Goal: Task Accomplishment & Management: Use online tool/utility

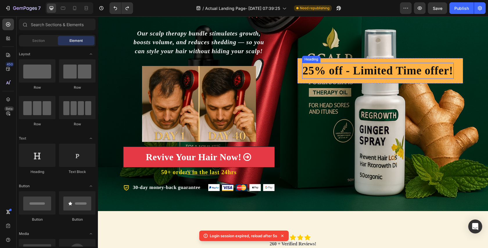
scroll to position [98, 0]
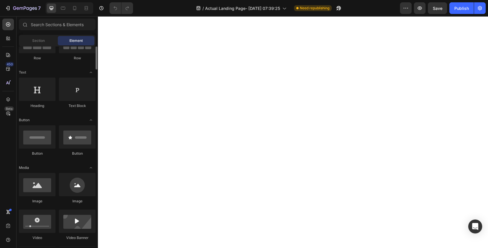
scroll to position [98, 0]
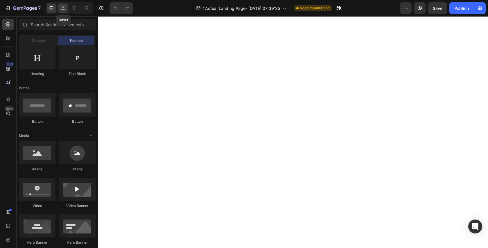
click at [62, 7] on icon at bounding box center [63, 8] width 6 height 6
click at [51, 7] on icon at bounding box center [52, 8] width 6 height 6
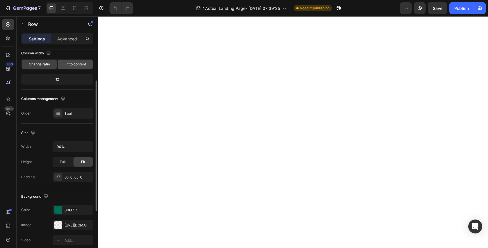
scroll to position [139, 0]
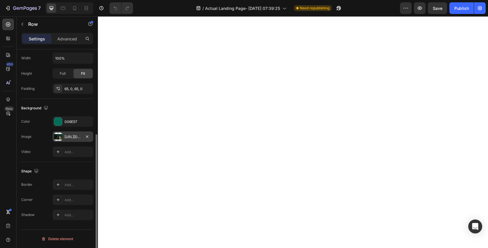
click at [58, 137] on div at bounding box center [58, 137] width 8 height 8
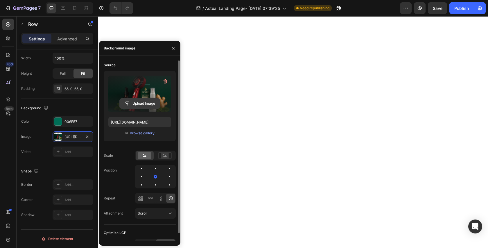
click at [147, 100] on input "file" at bounding box center [140, 104] width 40 height 10
click at [148, 103] on input "file" at bounding box center [140, 104] width 40 height 10
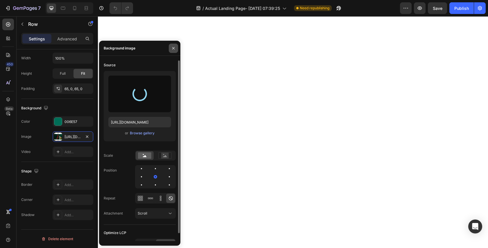
click at [170, 46] on button "button" at bounding box center [173, 48] width 9 height 9
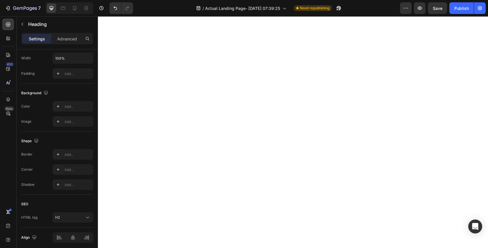
scroll to position [0, 0]
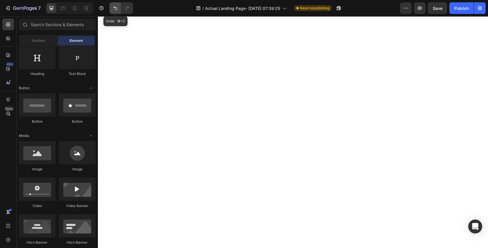
click at [114, 4] on button "Undo/Redo" at bounding box center [116, 8] width 12 height 12
click at [119, 10] on button "Undo/Redo" at bounding box center [116, 8] width 12 height 12
click at [114, 11] on button "Undo/Redo" at bounding box center [116, 8] width 12 height 12
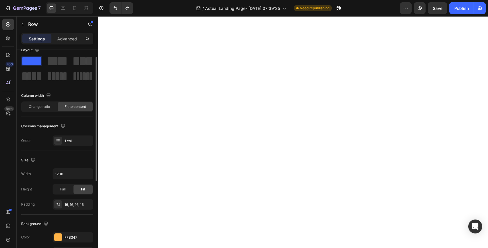
scroll to position [11, 0]
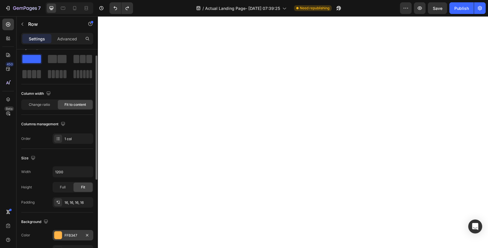
click at [61, 231] on div "FFB347" at bounding box center [73, 235] width 41 height 10
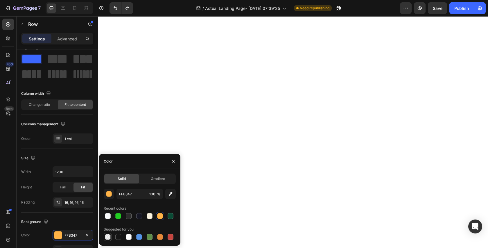
click at [108, 235] on div at bounding box center [108, 237] width 6 height 6
type input "000000"
type input "0"
click at [171, 162] on icon "button" at bounding box center [173, 161] width 5 height 5
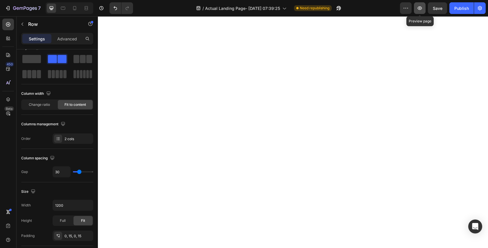
click at [420, 9] on icon "button" at bounding box center [420, 7] width 4 height 3
click at [424, 7] on button "button" at bounding box center [420, 8] width 12 height 12
click at [74, 4] on div at bounding box center [74, 7] width 9 height 9
type input "0"
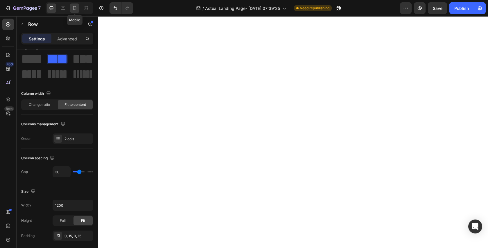
type input "100%"
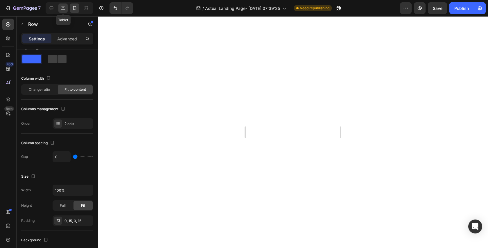
click at [60, 9] on div at bounding box center [62, 7] width 9 height 9
type input "30"
click at [75, 8] on icon at bounding box center [75, 8] width 6 height 6
type input "0"
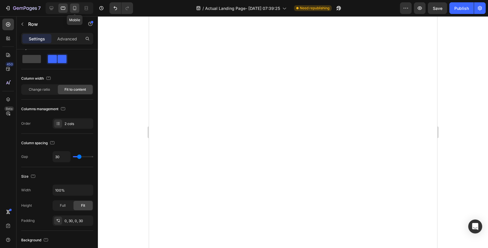
type input "0"
click at [348, 52] on div at bounding box center [293, 132] width 390 height 232
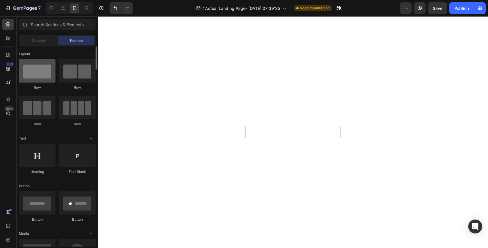
click at [30, 78] on div at bounding box center [37, 70] width 37 height 23
click at [36, 73] on div at bounding box center [37, 70] width 37 height 23
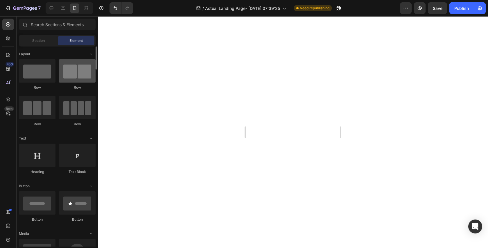
click at [76, 73] on div at bounding box center [77, 70] width 37 height 23
click at [78, 74] on div at bounding box center [77, 70] width 37 height 23
click at [67, 76] on div at bounding box center [77, 70] width 37 height 23
click at [45, 41] on div "Section" at bounding box center [38, 40] width 37 height 9
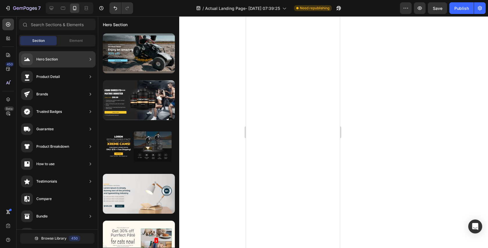
click at [44, 60] on div "Hero Section" at bounding box center [47, 59] width 22 height 6
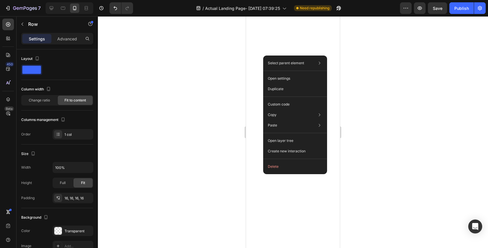
click at [129, 62] on div at bounding box center [293, 132] width 390 height 232
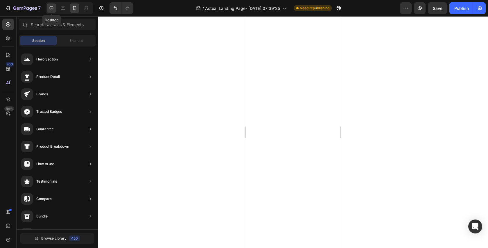
click at [54, 7] on div at bounding box center [51, 7] width 9 height 9
click at [74, 9] on icon at bounding box center [75, 8] width 6 height 6
click at [62, 7] on icon at bounding box center [63, 8] width 6 height 6
click at [52, 8] on icon at bounding box center [52, 8] width 4 height 4
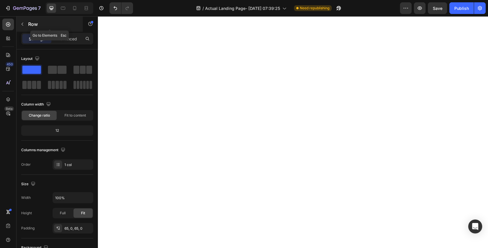
click at [34, 27] on p "Row" at bounding box center [52, 24] width 49 height 7
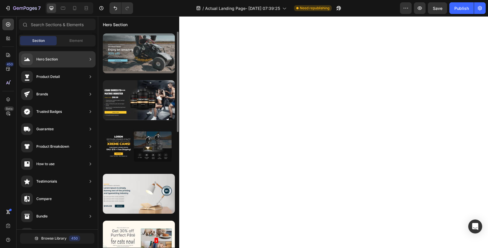
click at [129, 45] on div at bounding box center [139, 53] width 72 height 40
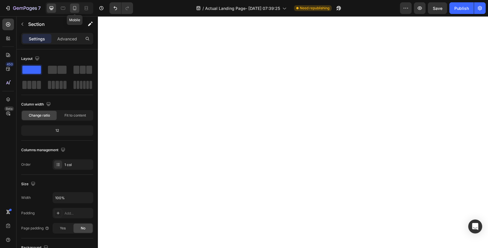
click at [71, 11] on div at bounding box center [74, 7] width 9 height 9
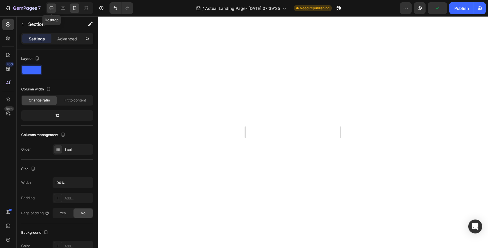
click at [56, 11] on div at bounding box center [51, 7] width 9 height 9
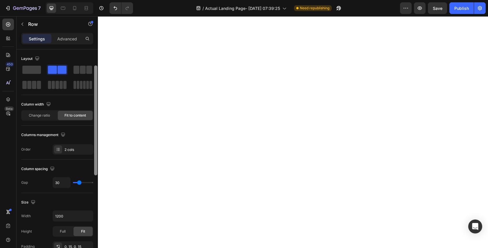
scroll to position [11, 0]
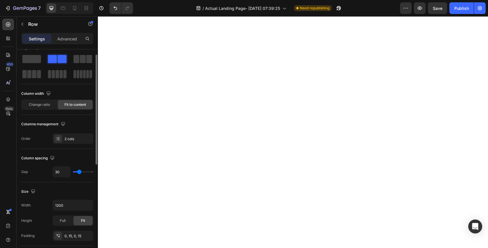
click at [58, 60] on span at bounding box center [62, 59] width 9 height 8
click at [58, 59] on span at bounding box center [62, 59] width 9 height 8
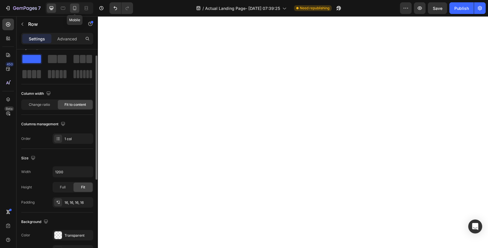
click at [76, 9] on icon at bounding box center [75, 8] width 6 height 6
type input "100%"
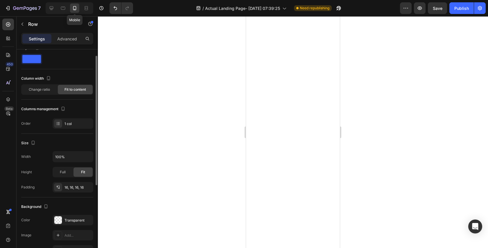
click at [76, 9] on icon at bounding box center [75, 8] width 6 height 6
click at [31, 89] on span "Change ratio" at bounding box center [39, 89] width 21 height 5
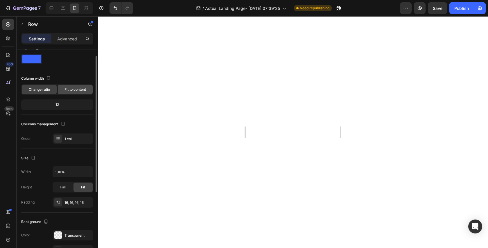
click at [69, 88] on span "Fit to content" at bounding box center [76, 89] width 22 height 5
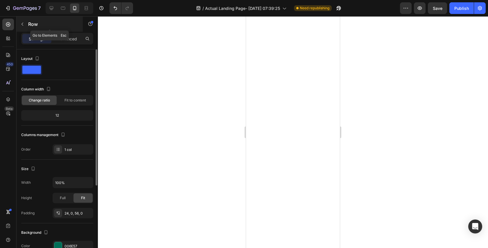
click at [24, 22] on button "button" at bounding box center [22, 23] width 9 height 9
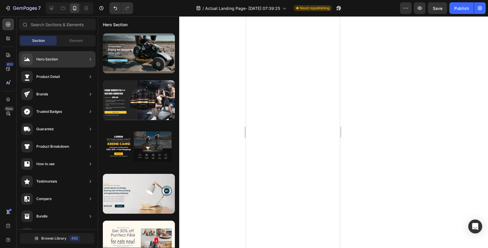
click at [45, 58] on div "Hero Section" at bounding box center [47, 59] width 22 height 6
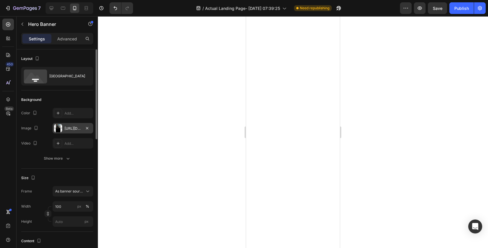
click at [70, 126] on div "[URL][DOMAIN_NAME]" at bounding box center [73, 128] width 17 height 5
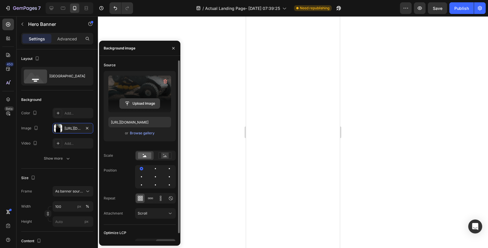
click at [142, 105] on input "file" at bounding box center [140, 104] width 40 height 10
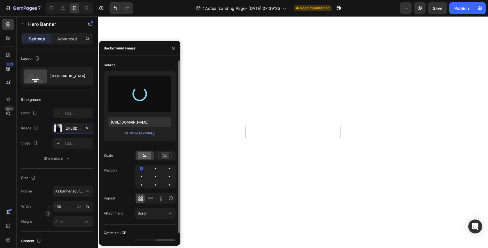
type input "[URL][DOMAIN_NAME]"
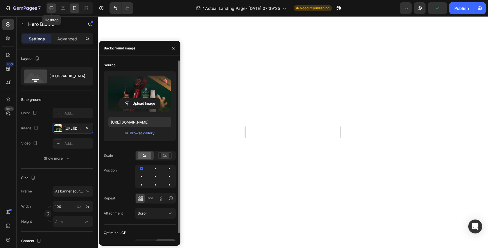
click at [55, 10] on div at bounding box center [51, 7] width 9 height 9
type input "1200"
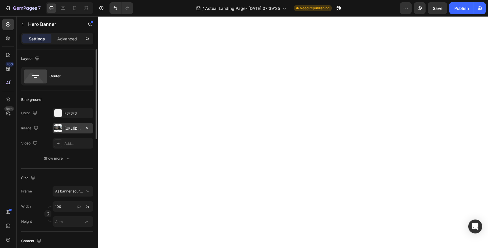
click at [59, 130] on div at bounding box center [58, 128] width 8 height 8
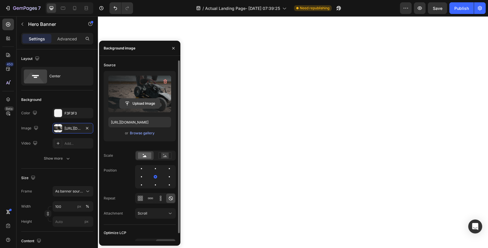
click at [145, 100] on input "file" at bounding box center [140, 104] width 40 height 10
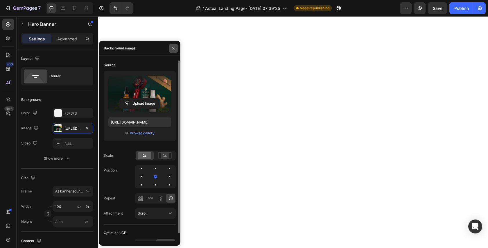
type input "[URL][DOMAIN_NAME]"
click at [172, 49] on icon "button" at bounding box center [173, 48] width 5 height 5
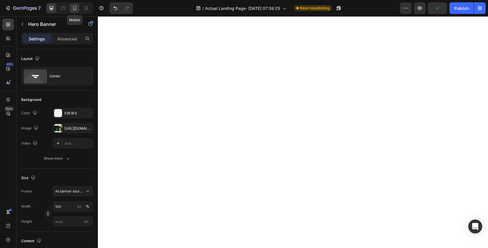
click at [74, 7] on icon at bounding box center [75, 8] width 6 height 6
click at [56, 8] on div at bounding box center [51, 7] width 9 height 9
click at [58, 8] on div at bounding box center [70, 8] width 48 height 12
click at [66, 8] on icon at bounding box center [63, 8] width 6 height 6
click at [52, 10] on icon at bounding box center [52, 8] width 6 height 6
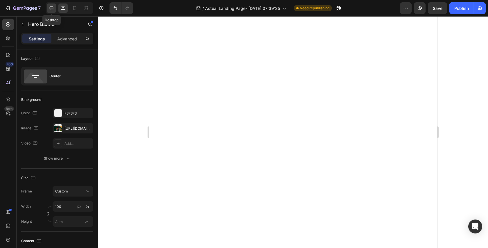
type input "1200"
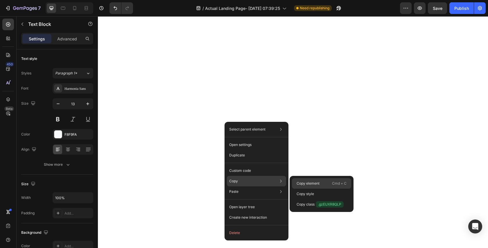
click at [299, 184] on p "Copy element" at bounding box center [308, 183] width 23 height 5
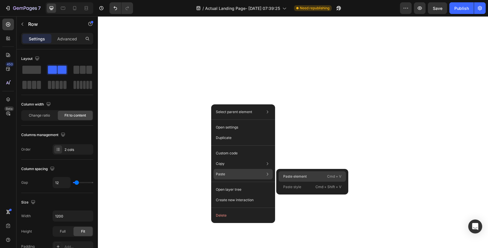
click at [285, 174] on p "Paste element" at bounding box center [295, 176] width 24 height 5
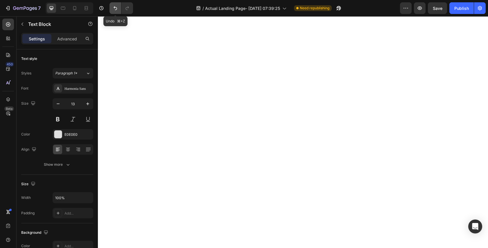
click at [118, 11] on button "Undo/Redo" at bounding box center [116, 8] width 12 height 12
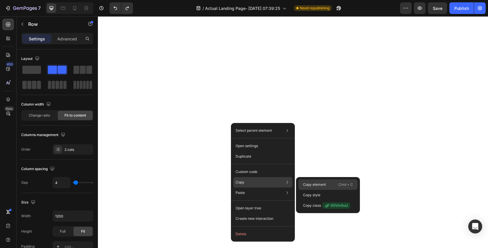
click at [314, 187] on p "Copy element" at bounding box center [314, 184] width 23 height 5
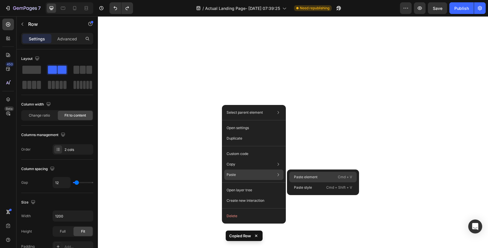
click at [298, 178] on p "Paste element" at bounding box center [306, 176] width 24 height 5
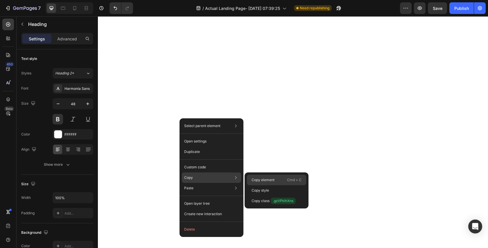
click at [264, 182] on p "Copy element" at bounding box center [263, 179] width 23 height 5
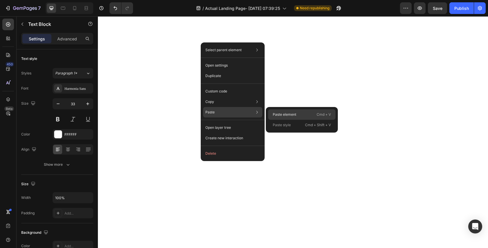
click at [275, 113] on p "Paste element" at bounding box center [285, 114] width 24 height 5
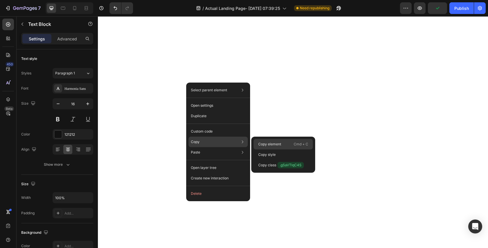
click at [259, 142] on p "Copy element" at bounding box center [269, 144] width 23 height 5
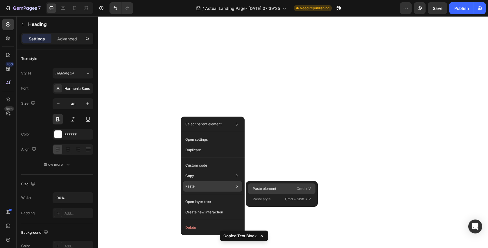
click at [260, 194] on div "Paste element Cmd + V" at bounding box center [281, 199] width 67 height 10
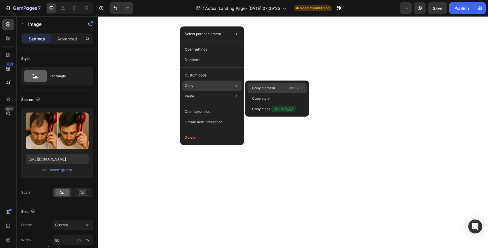
click at [260, 87] on p "Copy element" at bounding box center [263, 87] width 23 height 5
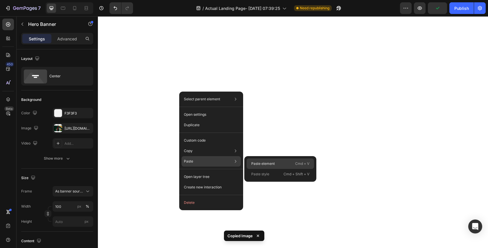
click at [260, 169] on div "Paste element Cmd + V" at bounding box center [280, 174] width 67 height 10
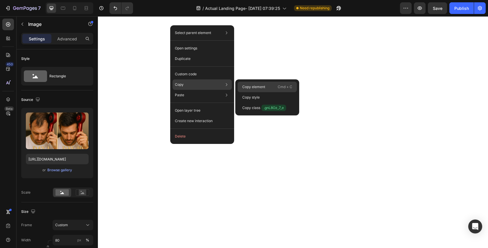
click at [246, 92] on div "Copy element Cmd + C" at bounding box center [267, 97] width 59 height 10
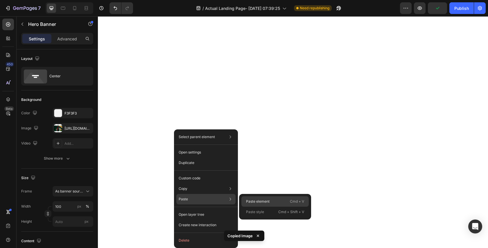
click at [247, 201] on p "Paste element" at bounding box center [258, 201] width 24 height 5
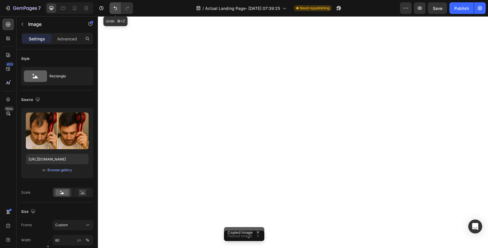
click at [118, 6] on button "Undo/Redo" at bounding box center [116, 8] width 12 height 12
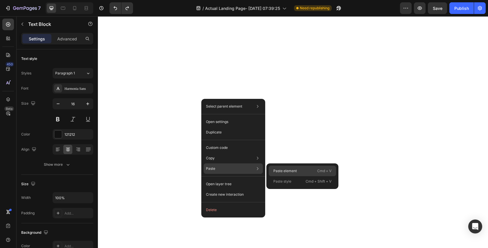
click at [281, 173] on p "Paste element" at bounding box center [285, 170] width 24 height 5
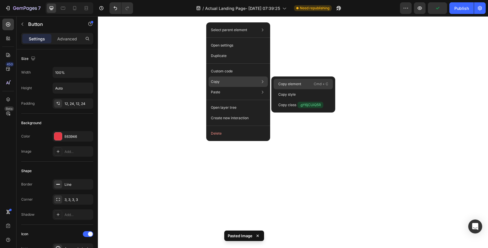
click at [277, 89] on div "Copy element Cmd + C" at bounding box center [303, 94] width 59 height 10
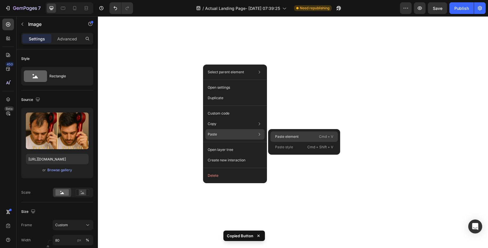
click at [279, 136] on p "Paste element" at bounding box center [287, 136] width 24 height 5
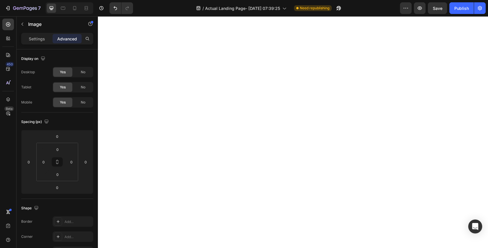
type input "10"
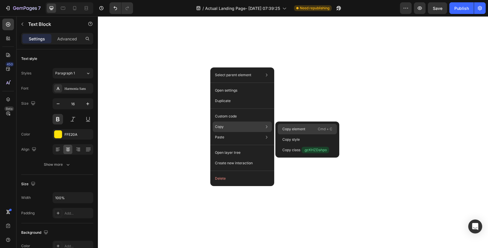
click at [284, 134] on div "Copy element Cmd + C" at bounding box center [307, 139] width 59 height 10
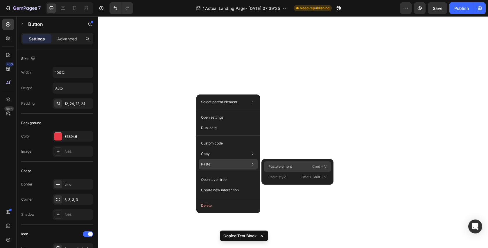
click at [275, 165] on p "Paste element" at bounding box center [281, 166] width 24 height 5
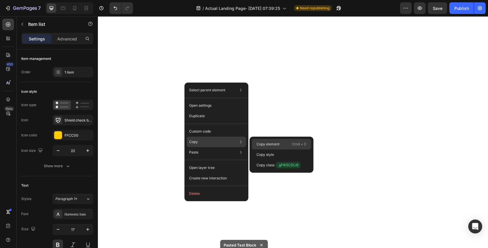
click at [263, 144] on p "Copy element" at bounding box center [268, 144] width 23 height 5
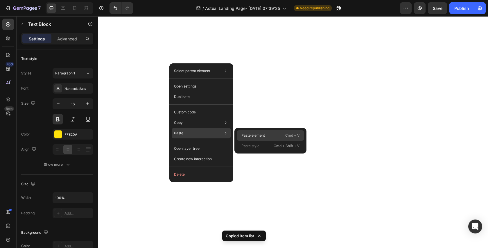
click at [243, 134] on p "Paste element" at bounding box center [253, 135] width 24 height 5
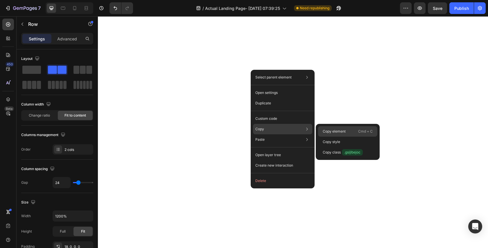
click at [332, 130] on p "Copy element" at bounding box center [334, 131] width 23 height 5
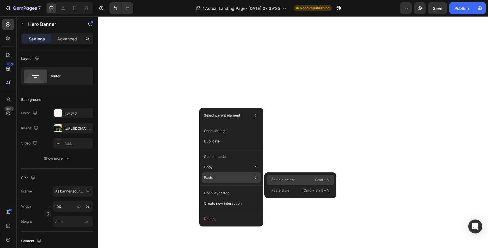
click at [272, 180] on p "Paste element" at bounding box center [283, 179] width 24 height 5
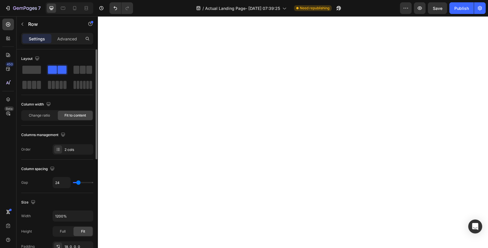
type input "7"
type input "0"
type input "20"
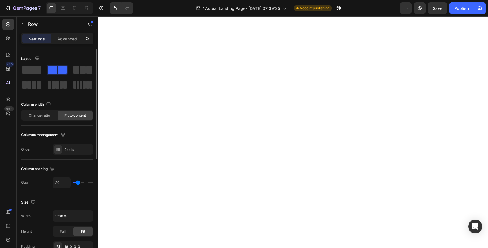
type input "20"
click at [78, 182] on input "range" at bounding box center [83, 182] width 20 height 1
click at [118, 11] on button "Undo/Redo" at bounding box center [116, 8] width 12 height 12
type input "24"
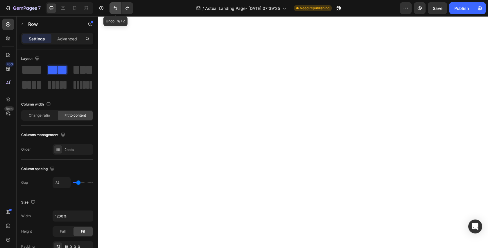
click at [118, 11] on button "Undo/Redo" at bounding box center [116, 8] width 12 height 12
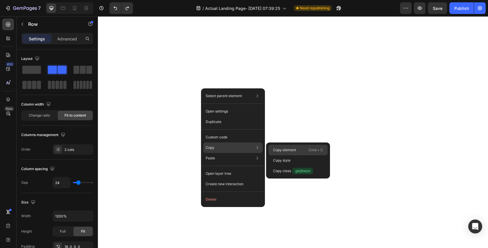
click at [274, 148] on p "Copy element" at bounding box center [284, 149] width 23 height 5
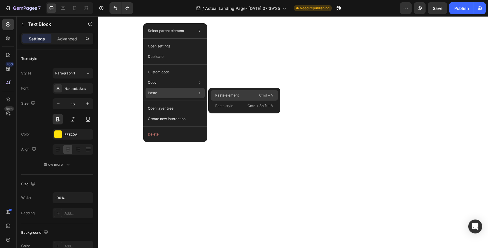
click at [225, 96] on p "Paste element" at bounding box center [227, 95] width 24 height 5
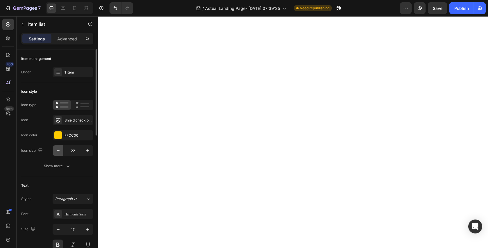
click at [61, 148] on button "button" at bounding box center [58, 150] width 10 height 10
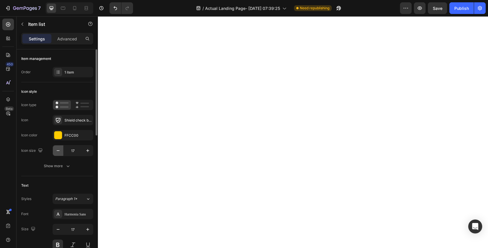
click at [61, 148] on button "button" at bounding box center [58, 150] width 10 height 10
click at [85, 153] on icon "button" at bounding box center [88, 151] width 6 height 6
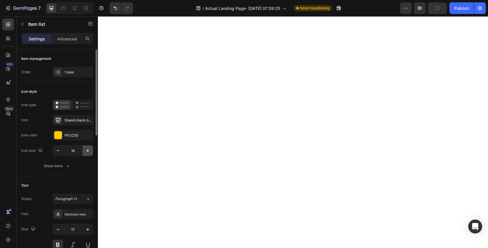
click at [85, 153] on icon "button" at bounding box center [88, 151] width 6 height 6
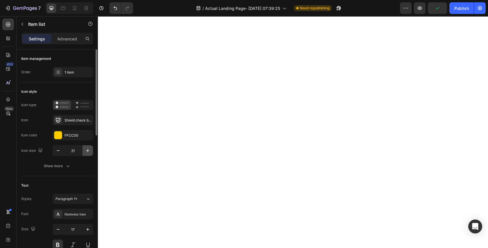
click at [85, 153] on icon "button" at bounding box center [88, 151] width 6 height 6
click at [114, 11] on button "Undo/Redo" at bounding box center [116, 8] width 12 height 12
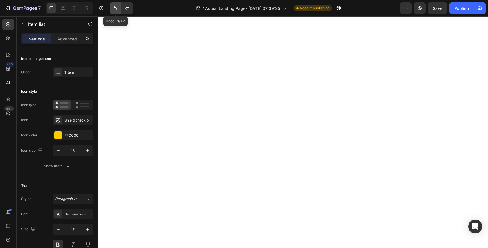
type input "22"
click at [114, 11] on button "Undo/Redo" at bounding box center [116, 8] width 12 height 12
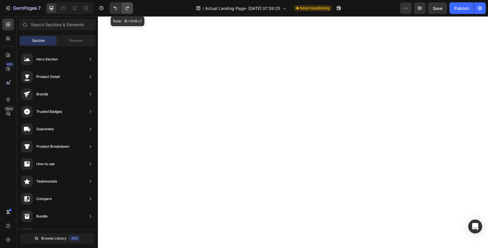
click at [126, 10] on icon "Undo/Redo" at bounding box center [127, 8] width 6 height 6
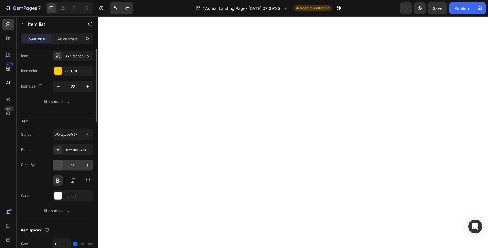
scroll to position [73, 0]
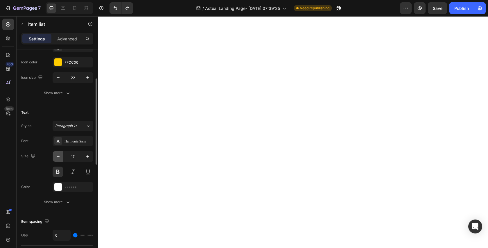
click at [57, 159] on button "button" at bounding box center [58, 156] width 10 height 10
type input "14"
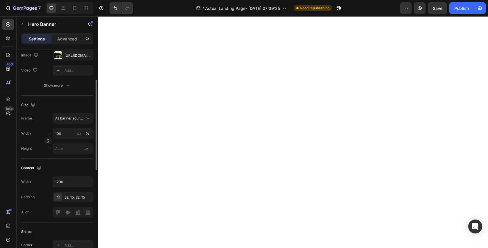
scroll to position [0, 0]
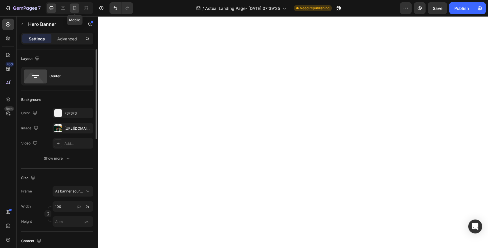
click at [76, 8] on icon at bounding box center [75, 8] width 6 height 6
type input "100%"
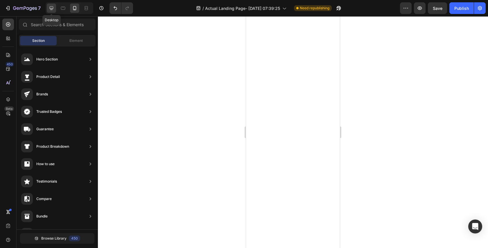
click at [52, 8] on icon at bounding box center [52, 8] width 4 height 4
click at [75, 8] on icon at bounding box center [75, 8] width 6 height 6
click at [422, 7] on icon "button" at bounding box center [420, 8] width 6 height 6
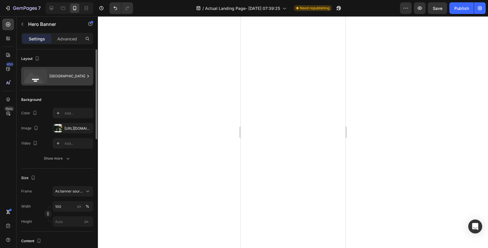
click at [83, 74] on div "[GEOGRAPHIC_DATA]" at bounding box center [66, 75] width 35 height 13
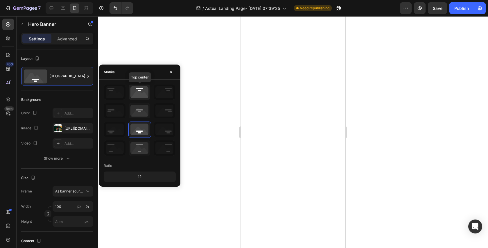
click at [142, 94] on icon at bounding box center [140, 92] width 22 height 15
click at [141, 110] on icon at bounding box center [140, 110] width 22 height 15
click at [139, 124] on icon at bounding box center [140, 129] width 22 height 15
click at [164, 135] on icon at bounding box center [165, 129] width 22 height 15
click at [149, 148] on icon at bounding box center [140, 147] width 22 height 15
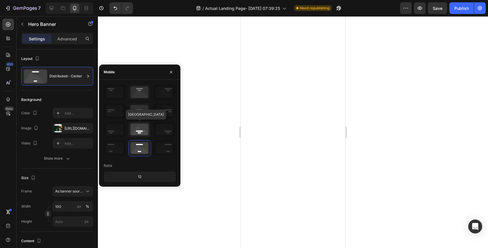
click at [145, 130] on icon at bounding box center [140, 129] width 22 height 15
click at [142, 110] on icon at bounding box center [140, 110] width 22 height 15
click at [135, 143] on icon at bounding box center [140, 147] width 22 height 15
click at [138, 130] on icon at bounding box center [140, 129] width 22 height 15
click at [171, 74] on icon "button" at bounding box center [171, 72] width 5 height 5
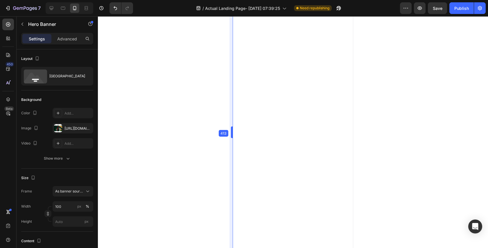
drag, startPoint x: 239, startPoint y: 134, endPoint x: 154, endPoint y: 128, distance: 85.6
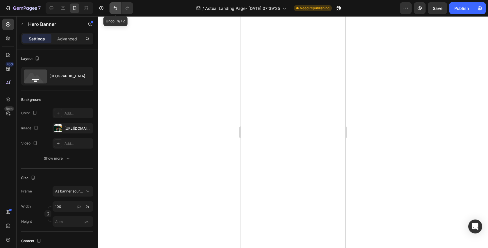
click at [117, 9] on icon "Undo/Redo" at bounding box center [115, 8] width 6 height 6
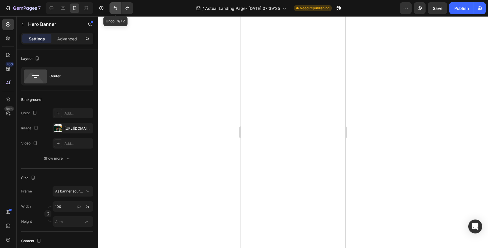
click at [117, 9] on icon "Undo/Redo" at bounding box center [115, 8] width 6 height 6
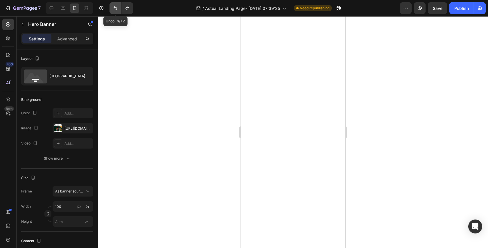
click at [117, 9] on icon "Undo/Redo" at bounding box center [115, 8] width 6 height 6
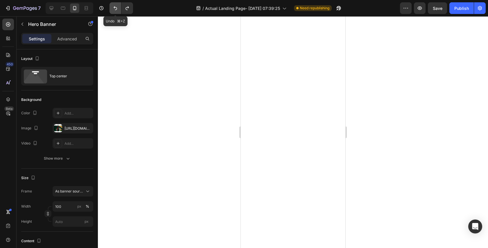
click at [117, 9] on icon "Undo/Redo" at bounding box center [115, 8] width 6 height 6
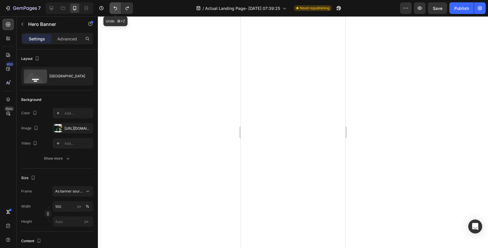
click at [117, 9] on icon "Undo/Redo" at bounding box center [115, 8] width 6 height 6
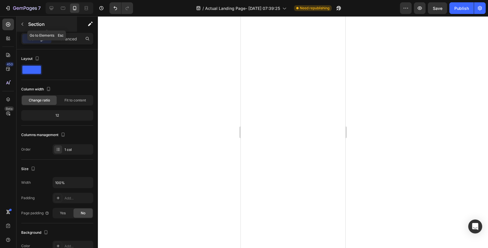
click at [26, 26] on button "button" at bounding box center [22, 23] width 9 height 9
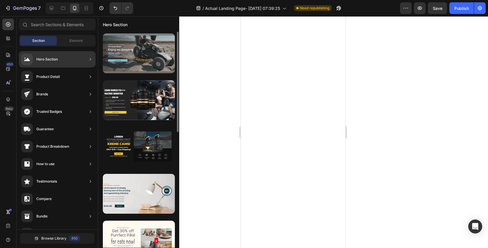
click at [121, 59] on div at bounding box center [139, 53] width 72 height 40
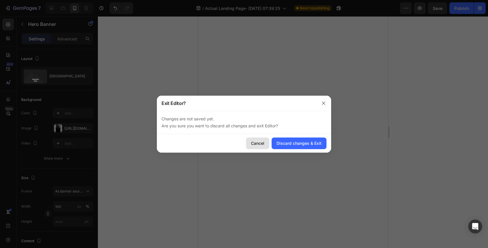
click at [260, 142] on div "Cancel" at bounding box center [257, 143] width 13 height 6
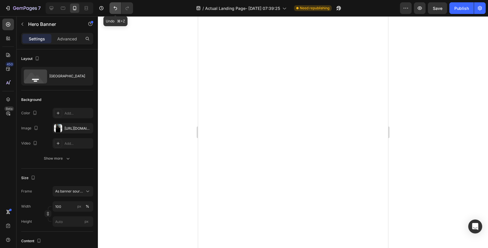
click at [112, 8] on button "Undo/Redo" at bounding box center [116, 8] width 12 height 12
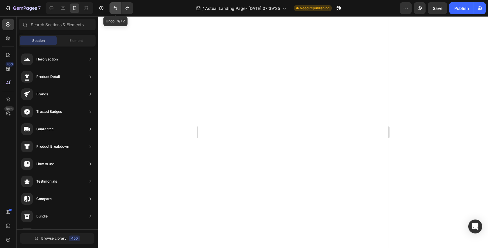
click at [112, 8] on button "Undo/Redo" at bounding box center [116, 8] width 12 height 12
click at [116, 8] on icon "Undo/Redo" at bounding box center [115, 8] width 6 height 6
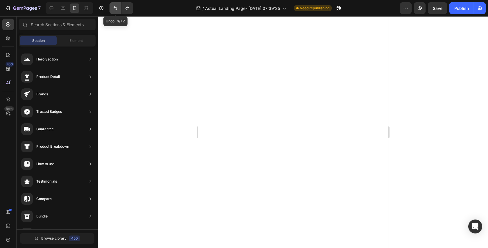
click at [116, 8] on icon "Undo/Redo" at bounding box center [115, 8] width 6 height 6
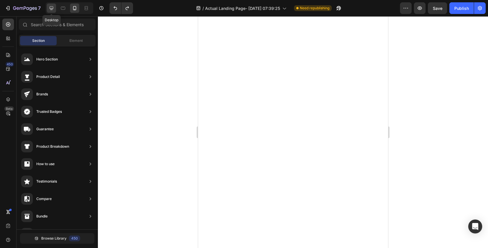
click at [49, 8] on icon at bounding box center [52, 8] width 6 height 6
click at [77, 10] on icon at bounding box center [75, 8] width 6 height 6
click at [425, 10] on button "button" at bounding box center [420, 8] width 12 height 12
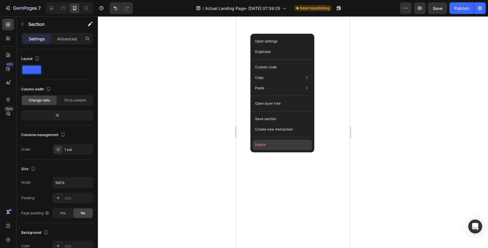
click at [291, 145] on button "Delete" at bounding box center [282, 144] width 59 height 10
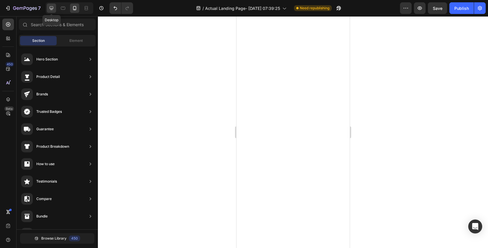
click at [54, 5] on icon at bounding box center [52, 8] width 6 height 6
click at [60, 8] on icon at bounding box center [63, 8] width 6 height 6
click at [48, 7] on div at bounding box center [51, 7] width 9 height 9
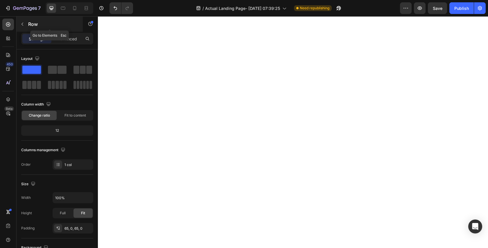
click at [31, 25] on p "Row" at bounding box center [52, 24] width 49 height 7
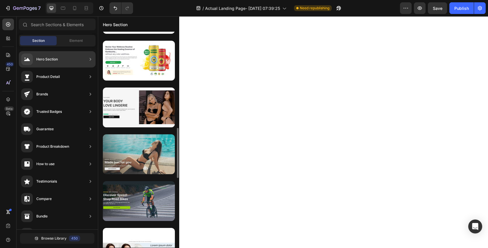
scroll to position [414, 0]
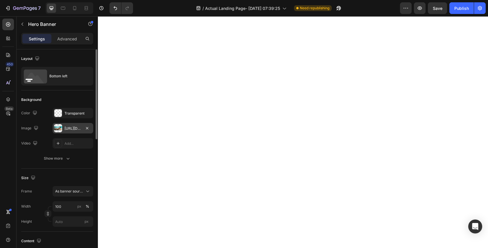
click at [60, 129] on div at bounding box center [58, 128] width 8 height 8
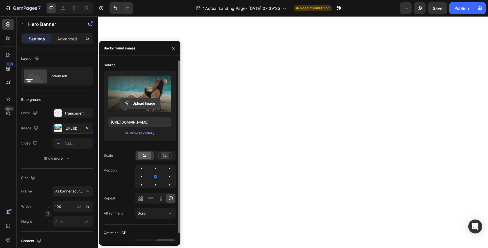
click at [137, 105] on input "file" at bounding box center [140, 104] width 40 height 10
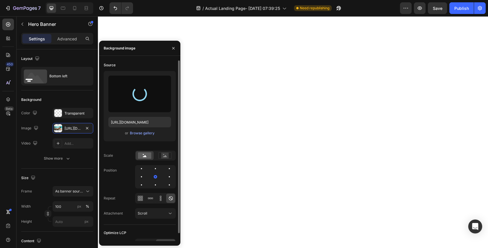
type input "[URL][DOMAIN_NAME]"
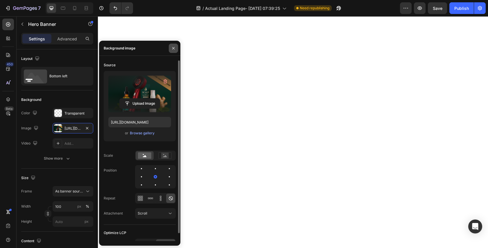
click at [172, 48] on icon "button" at bounding box center [173, 48] width 5 height 5
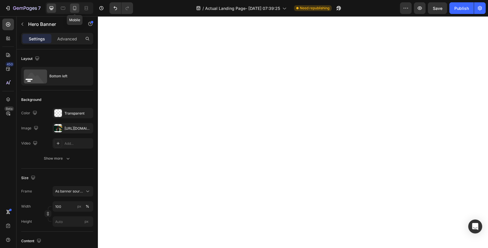
click at [75, 6] on icon at bounding box center [74, 8] width 3 height 4
type input "100%"
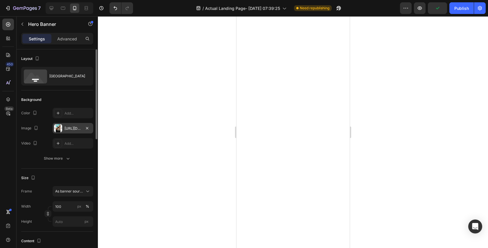
click at [73, 129] on div "[URL][DOMAIN_NAME]" at bounding box center [73, 128] width 17 height 5
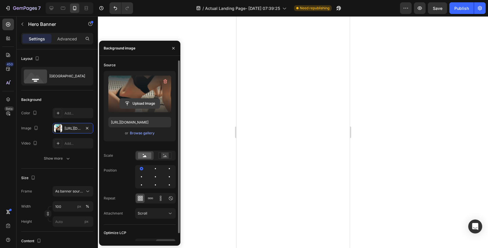
click at [143, 102] on input "file" at bounding box center [140, 104] width 40 height 10
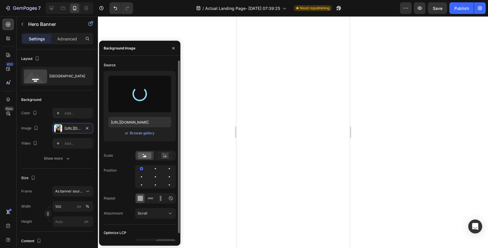
type input "[URL][DOMAIN_NAME]"
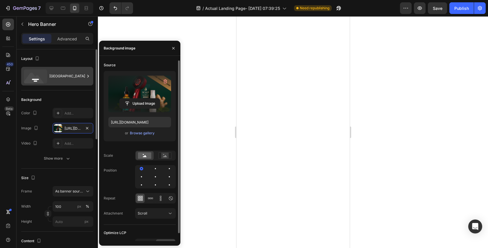
click at [76, 69] on div "[GEOGRAPHIC_DATA]" at bounding box center [57, 76] width 72 height 19
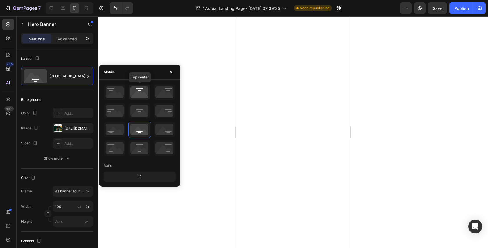
click at [140, 95] on icon at bounding box center [140, 92] width 22 height 15
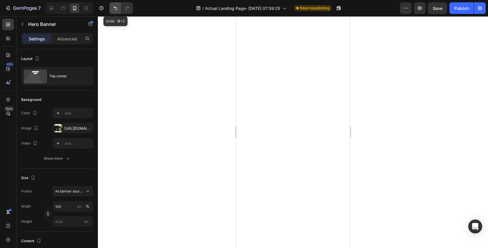
click at [114, 8] on icon "Undo/Redo" at bounding box center [115, 8] width 6 height 6
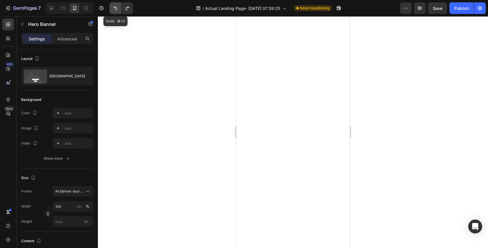
click at [114, 8] on icon "Undo/Redo" at bounding box center [115, 8] width 6 height 6
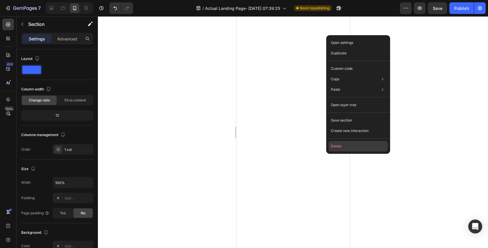
click at [349, 145] on button "Delete" at bounding box center [358, 146] width 59 height 10
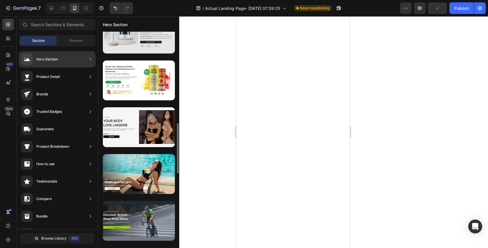
scroll to position [435, 0]
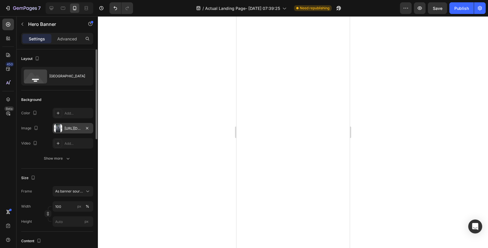
click at [71, 126] on div "[URL][DOMAIN_NAME]" at bounding box center [73, 128] width 17 height 5
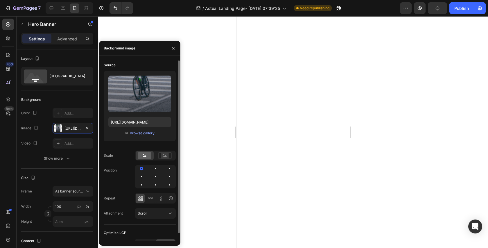
scroll to position [8, 0]
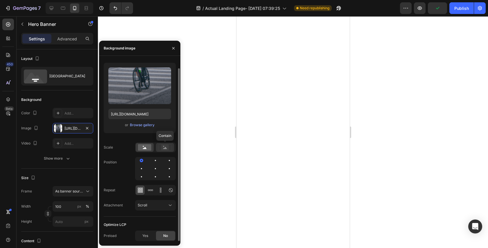
click at [168, 146] on rect at bounding box center [165, 147] width 8 height 6
click at [146, 146] on rect at bounding box center [144, 147] width 13 height 6
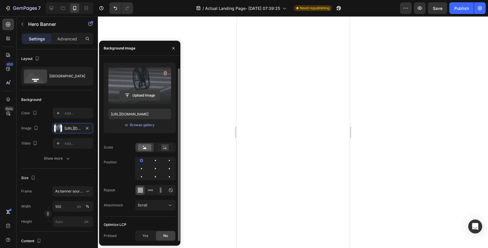
click at [148, 98] on input "file" at bounding box center [140, 95] width 40 height 10
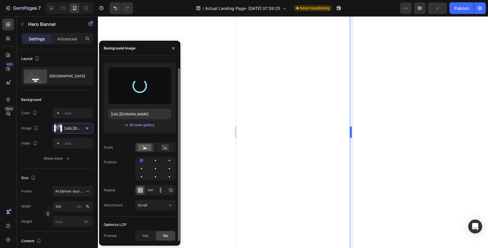
type input "[URL][DOMAIN_NAME]"
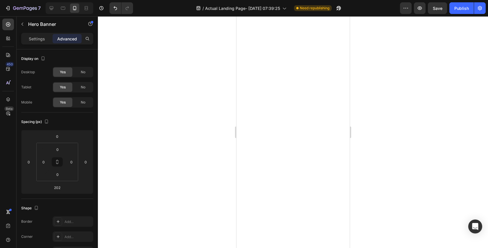
type input "0"
type input "50"
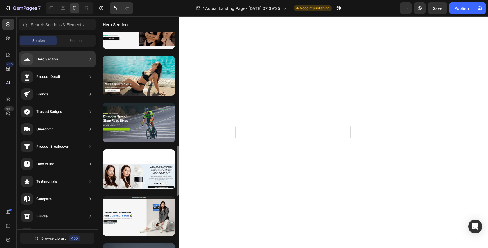
scroll to position [400, 0]
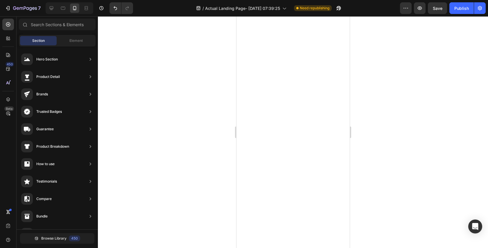
click at [50, 13] on div at bounding box center [70, 8] width 48 height 12
click at [51, 9] on icon at bounding box center [52, 8] width 4 height 4
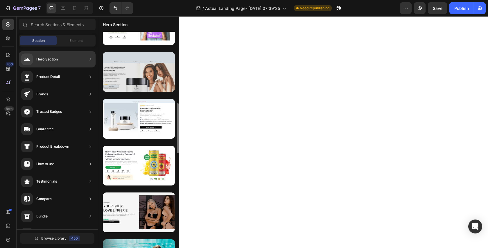
scroll to position [310, 0]
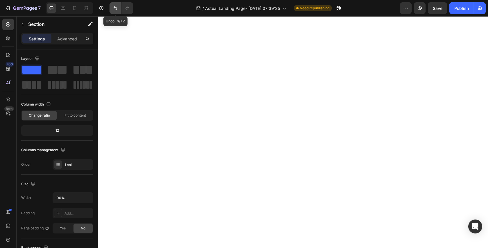
click at [116, 9] on icon "Undo/Redo" at bounding box center [115, 8] width 6 height 6
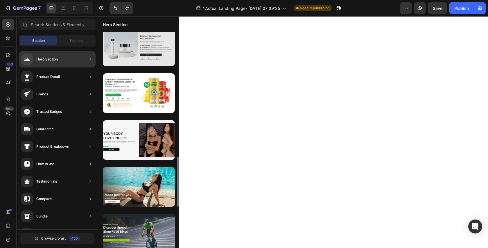
scroll to position [434, 0]
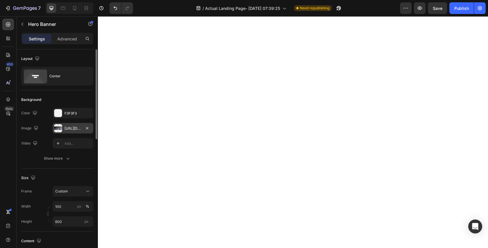
click at [76, 127] on div "[URL][DOMAIN_NAME]" at bounding box center [73, 128] width 17 height 5
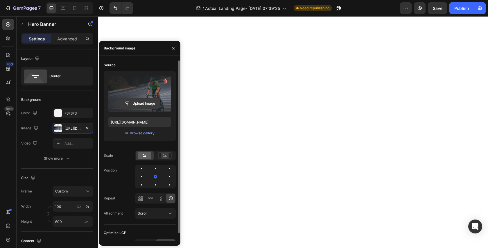
click at [143, 106] on input "file" at bounding box center [140, 104] width 40 height 10
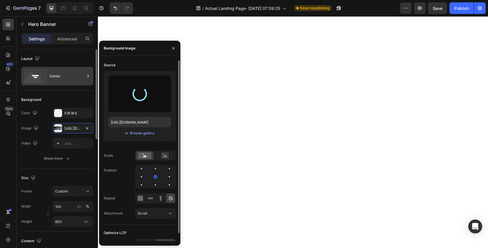
type input "[URL][DOMAIN_NAME]"
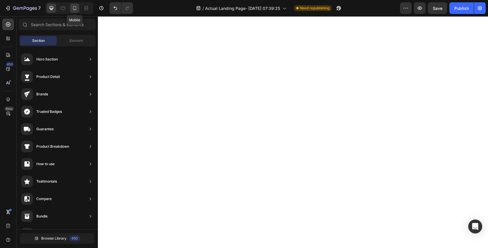
click at [72, 8] on icon at bounding box center [75, 8] width 6 height 6
click at [56, 9] on div at bounding box center [70, 8] width 48 height 12
click at [55, 9] on div at bounding box center [51, 7] width 9 height 9
click at [115, 12] on button "Undo/Redo" at bounding box center [116, 8] width 12 height 12
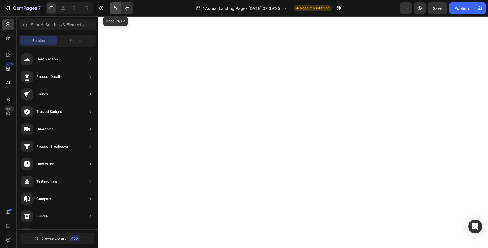
click at [115, 11] on button "Undo/Redo" at bounding box center [116, 8] width 12 height 12
click at [127, 12] on button "Undo/Redo" at bounding box center [127, 8] width 12 height 12
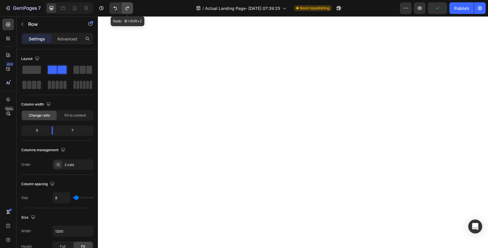
click at [132, 13] on button "Undo/Redo" at bounding box center [127, 8] width 12 height 12
click at [113, 7] on icon "Undo/Redo" at bounding box center [115, 8] width 6 height 6
click at [131, 13] on button "Undo/Redo" at bounding box center [127, 8] width 12 height 12
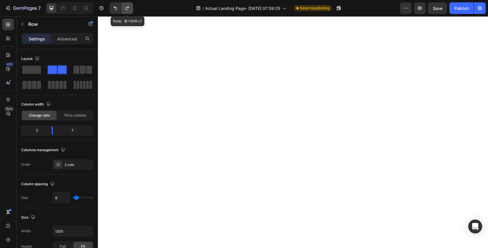
click at [131, 13] on button "Undo/Redo" at bounding box center [127, 8] width 12 height 12
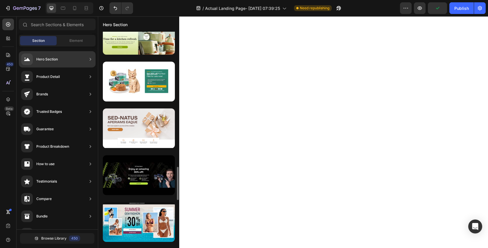
scroll to position [865, 0]
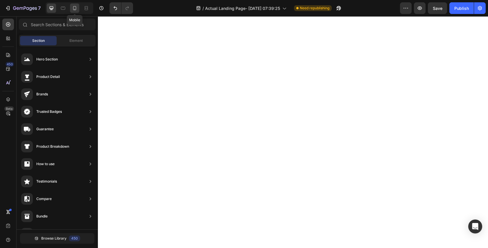
click at [76, 8] on icon at bounding box center [75, 8] width 6 height 6
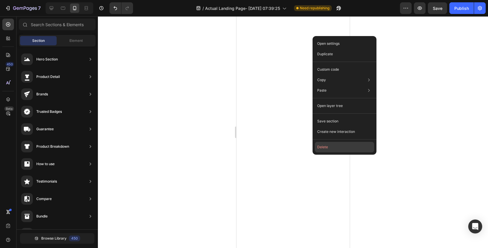
click at [361, 148] on button "Delete" at bounding box center [344, 147] width 59 height 10
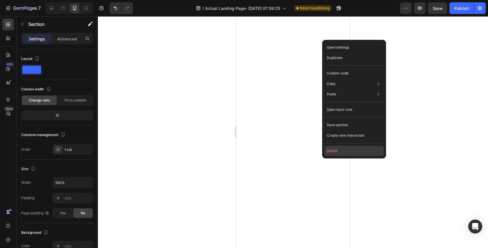
click at [347, 152] on button "Delete" at bounding box center [354, 151] width 59 height 10
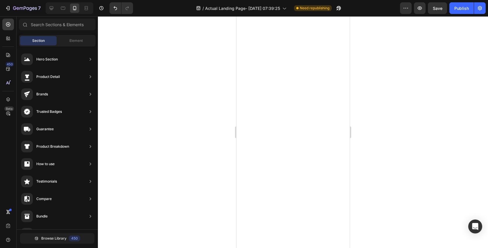
click at [57, 6] on div at bounding box center [70, 8] width 48 height 12
click at [54, 6] on div at bounding box center [51, 7] width 9 height 9
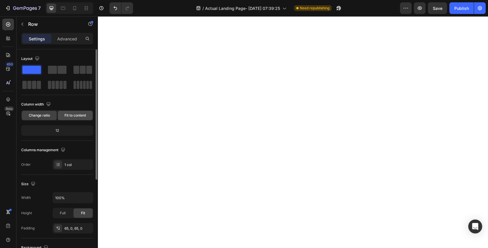
click at [75, 113] on span "Fit to content" at bounding box center [76, 115] width 22 height 5
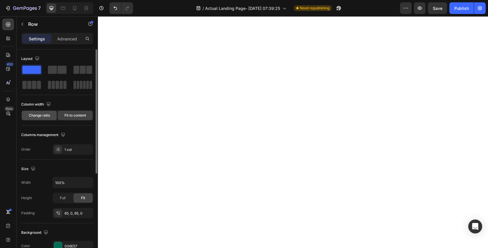
click at [41, 117] on span "Change ratio" at bounding box center [39, 115] width 21 height 5
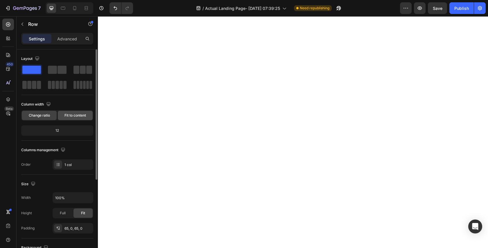
click at [69, 117] on span "Fit to content" at bounding box center [76, 115] width 22 height 5
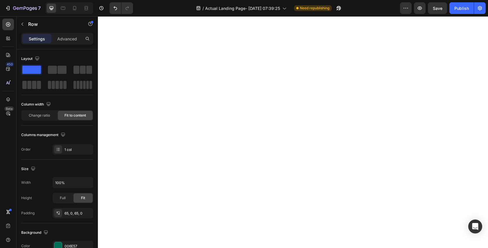
click at [69, 7] on div at bounding box center [70, 8] width 48 height 12
click at [67, 8] on div at bounding box center [62, 7] width 9 height 9
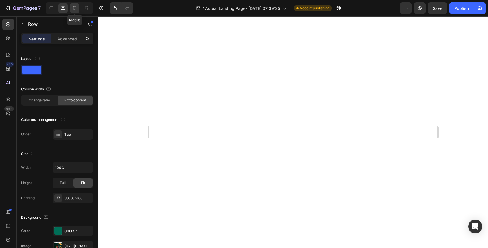
click at [71, 8] on div at bounding box center [74, 7] width 9 height 9
click at [53, 9] on icon at bounding box center [52, 8] width 6 height 6
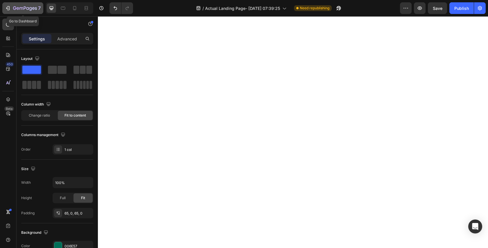
click at [28, 10] on icon "button" at bounding box center [25, 8] width 24 height 5
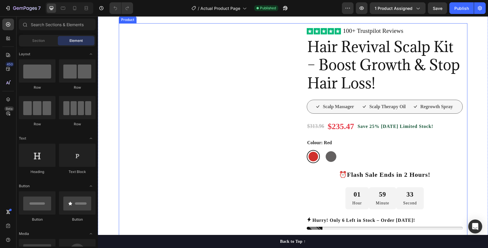
scroll to position [58, 0]
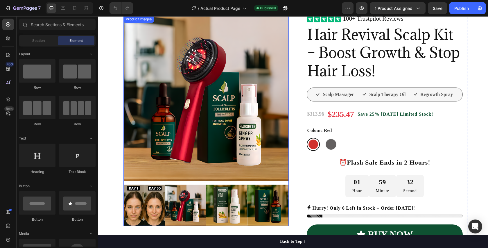
click at [206, 195] on img at bounding box center [226, 206] width 41 height 42
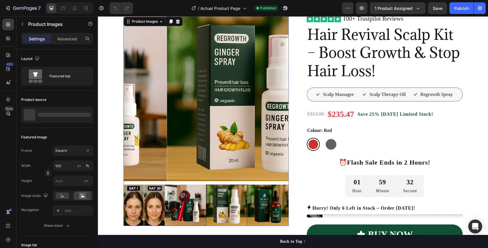
click at [185, 197] on img at bounding box center [185, 206] width 41 height 42
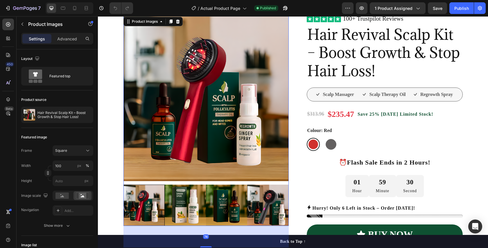
click at [223, 202] on img at bounding box center [226, 206] width 41 height 42
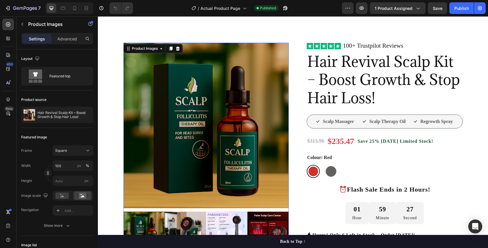
scroll to position [30, 0]
click at [181, 221] on img at bounding box center [185, 233] width 41 height 42
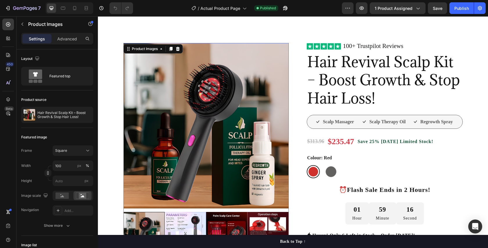
click at [152, 220] on div at bounding box center [144, 233] width 41 height 42
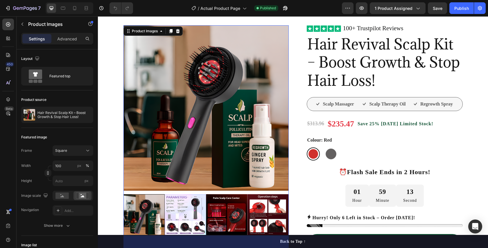
click at [139, 215] on div at bounding box center [144, 215] width 41 height 42
